Goal: Find specific page/section

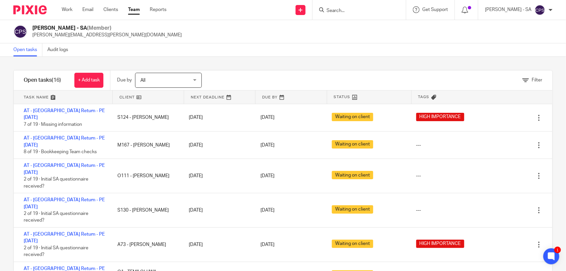
scroll to position [34, 0]
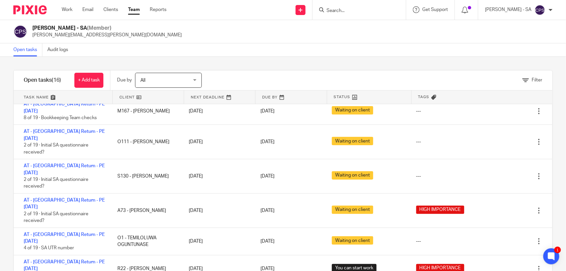
click at [361, 14] on form at bounding box center [361, 10] width 71 height 8
click at [342, 12] on input "Search" at bounding box center [356, 11] width 60 height 6
paste input "[PERSON_NAME]"
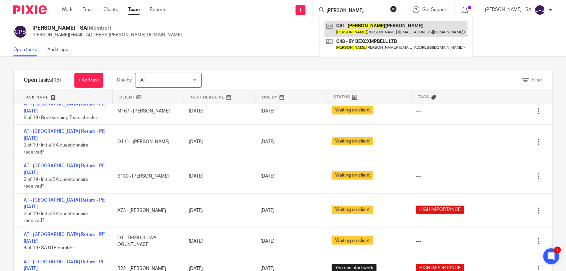
type input "[PERSON_NAME]"
click at [361, 29] on link at bounding box center [395, 28] width 143 height 15
